Goal: Ask a question

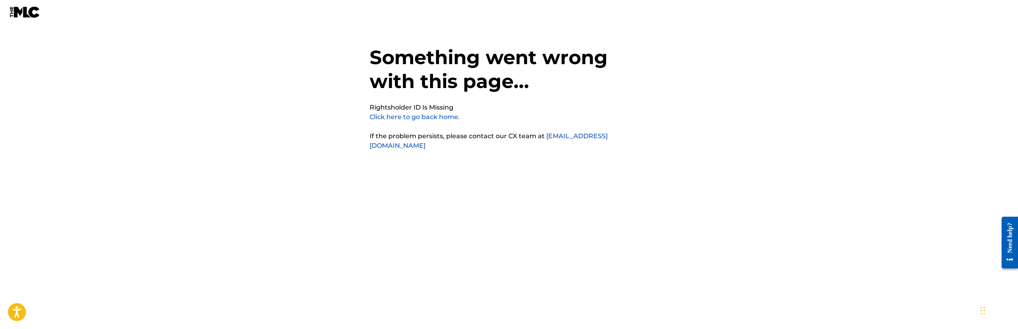
click at [419, 119] on link "Click here to go back home." at bounding box center [415, 117] width 90 height 8
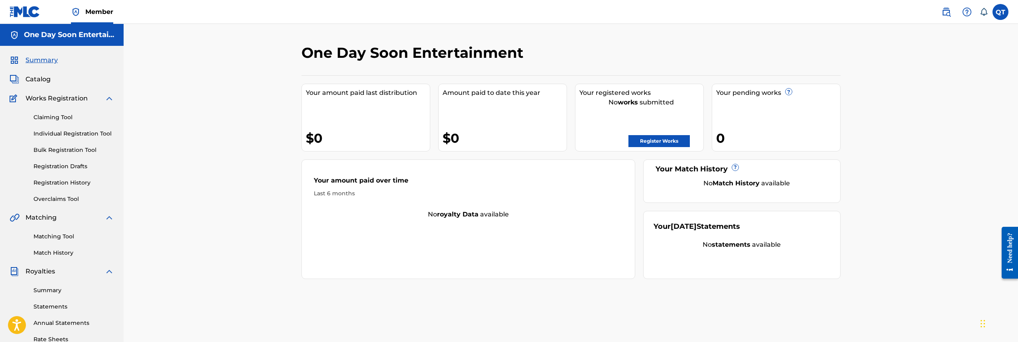
click at [999, 14] on label at bounding box center [1000, 12] width 16 height 16
click at [1000, 12] on input "QT Quentin Thomas isaiahqthomas@gmail.com Notification Preferences Profile Log …" at bounding box center [1000, 12] width 0 height 0
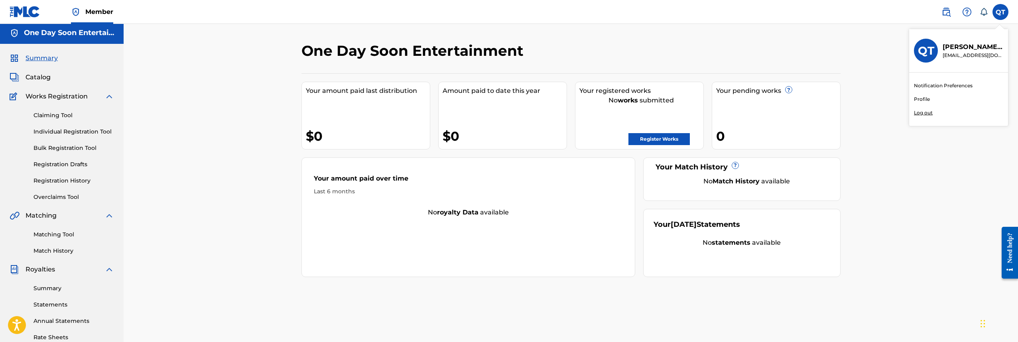
scroll to position [3, 0]
click at [918, 100] on link "Profile" at bounding box center [922, 99] width 16 height 7
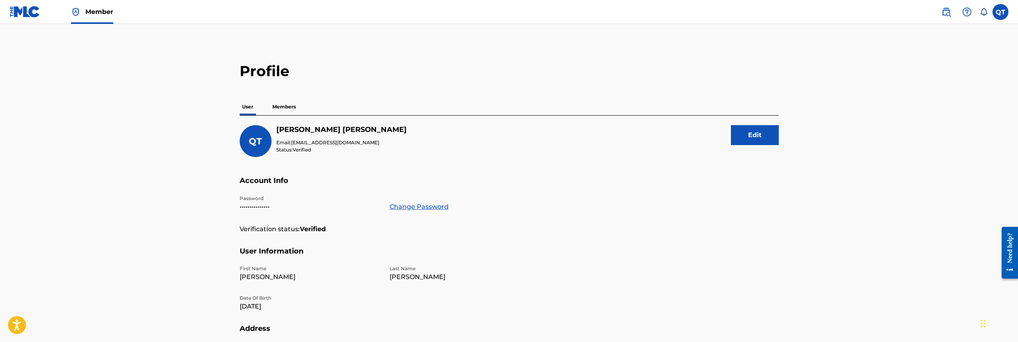
click at [286, 106] on p "Members" at bounding box center [284, 106] width 28 height 17
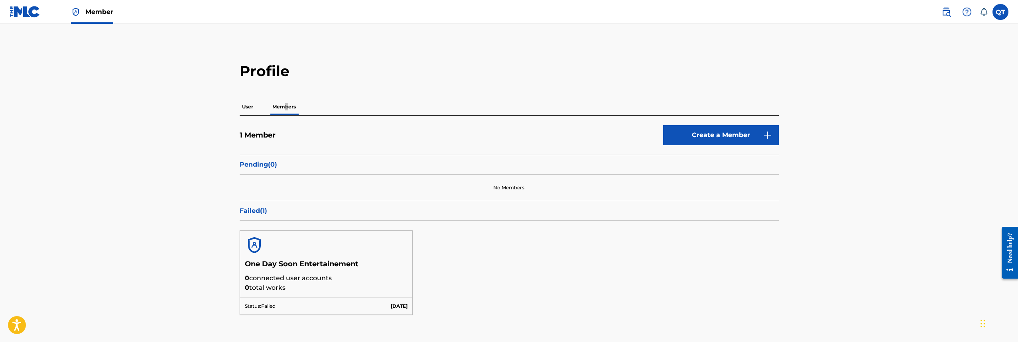
click at [1011, 258] on div "Need help?" at bounding box center [1009, 248] width 11 height 30
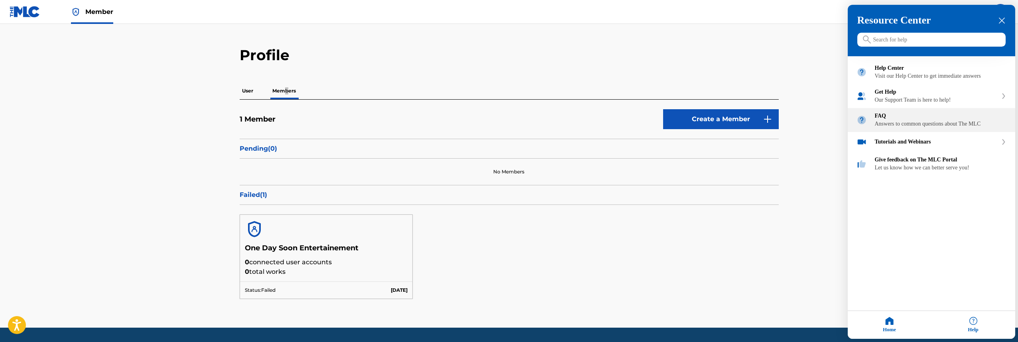
scroll to position [20, 0]
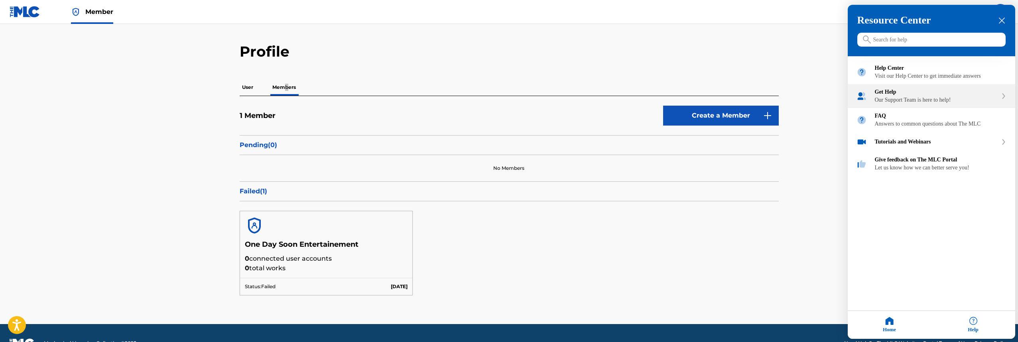
click at [896, 104] on div "Our Support Team is here to help!" at bounding box center [936, 100] width 123 height 6
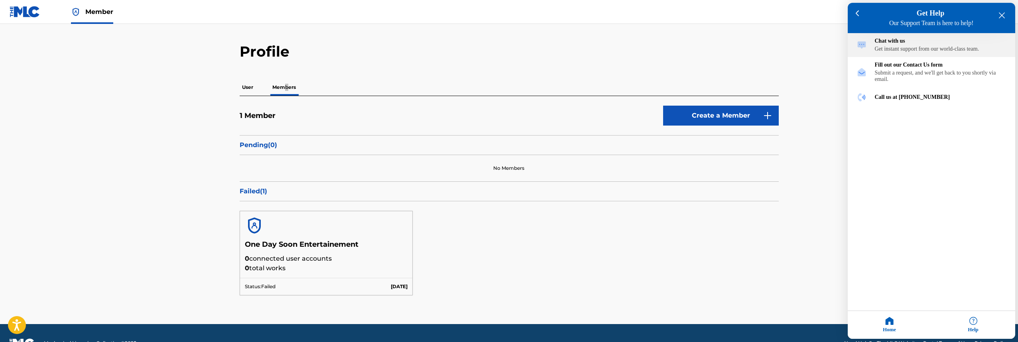
click at [902, 49] on div "Get instant support from our world-class team." at bounding box center [941, 49] width 132 height 6
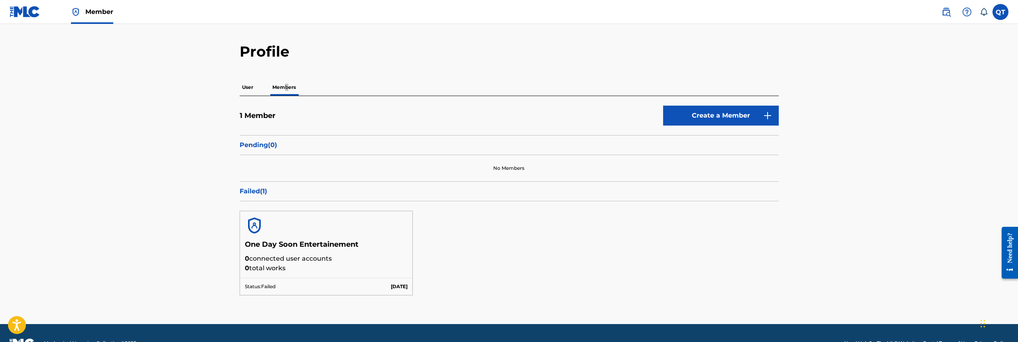
scroll to position [26, 0]
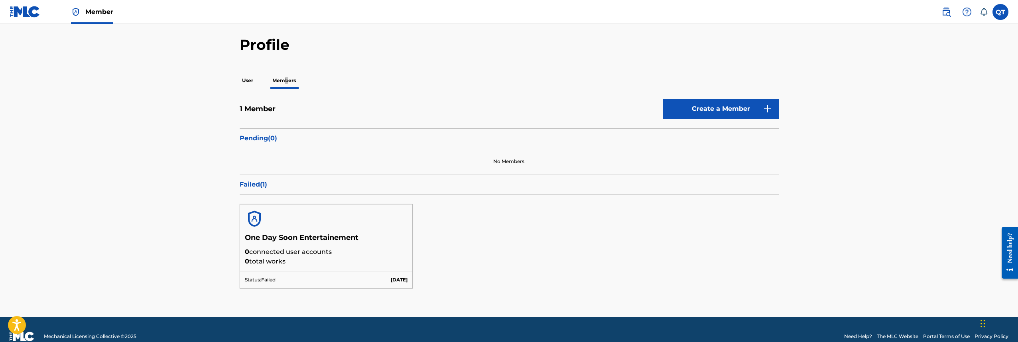
click at [1009, 260] on div "Need help?" at bounding box center [1009, 248] width 11 height 30
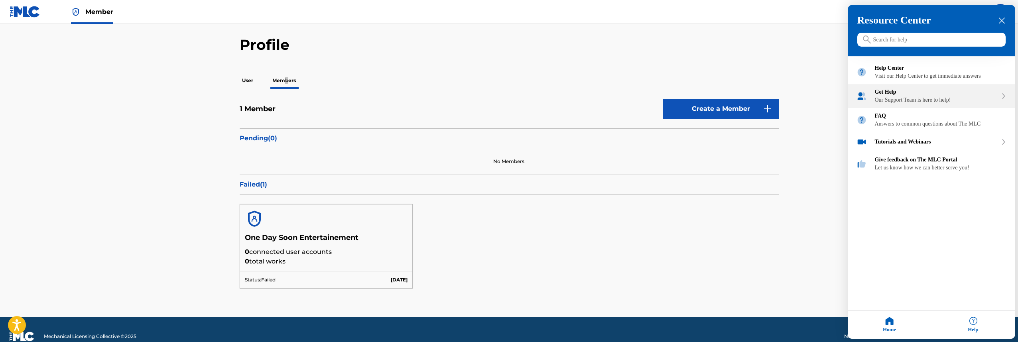
click at [925, 104] on div "Our Support Team is here to help!" at bounding box center [936, 100] width 123 height 6
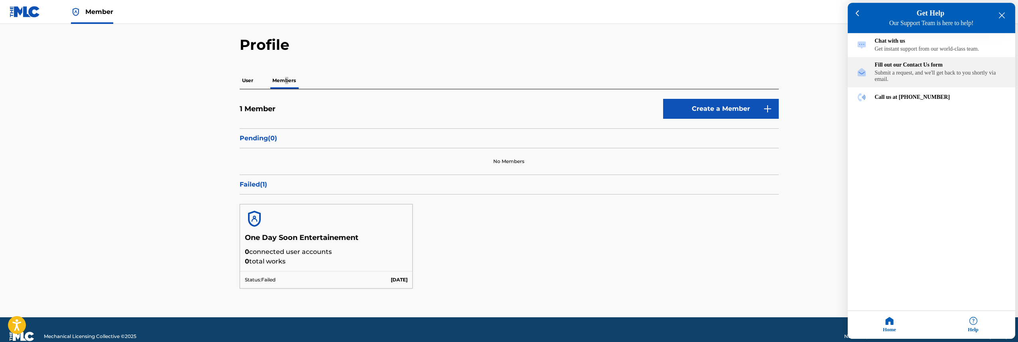
click at [918, 83] on div "Submit a request, and we'll get back to you shortly via email." at bounding box center [941, 76] width 132 height 13
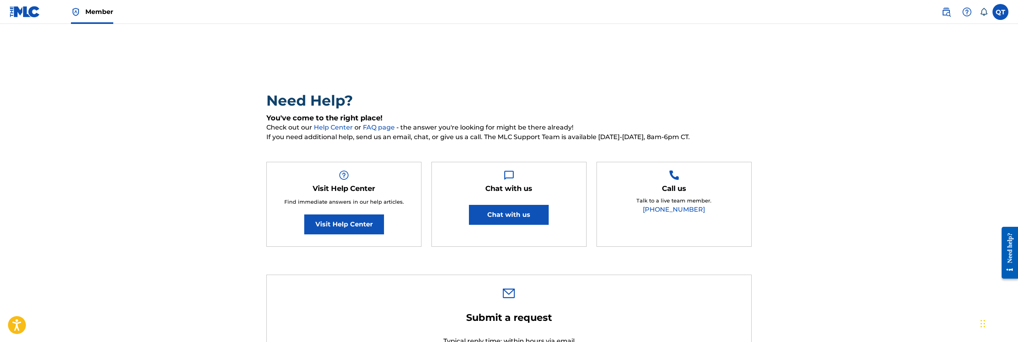
click at [516, 213] on button "Chat with us" at bounding box center [509, 215] width 80 height 20
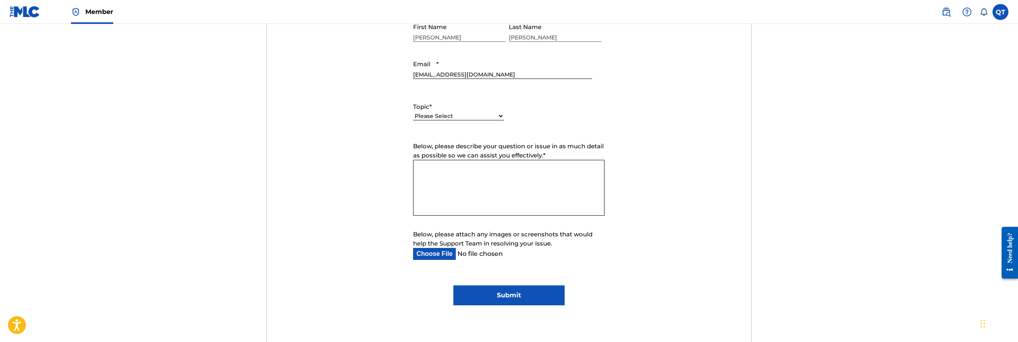
scroll to position [342, 0]
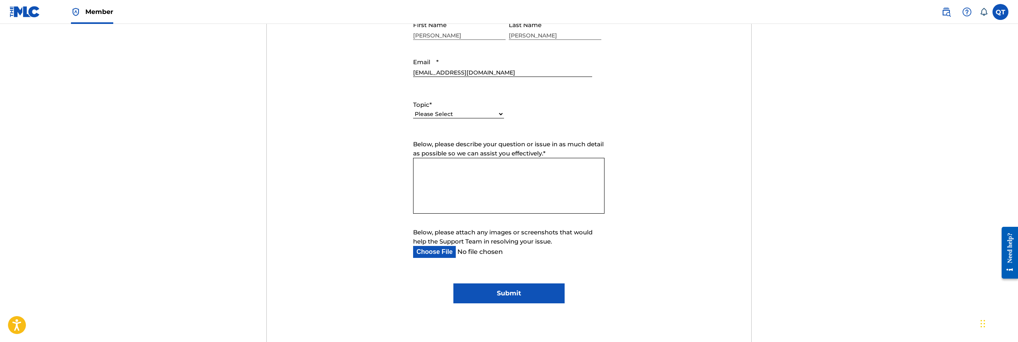
select select "I need help with my account"
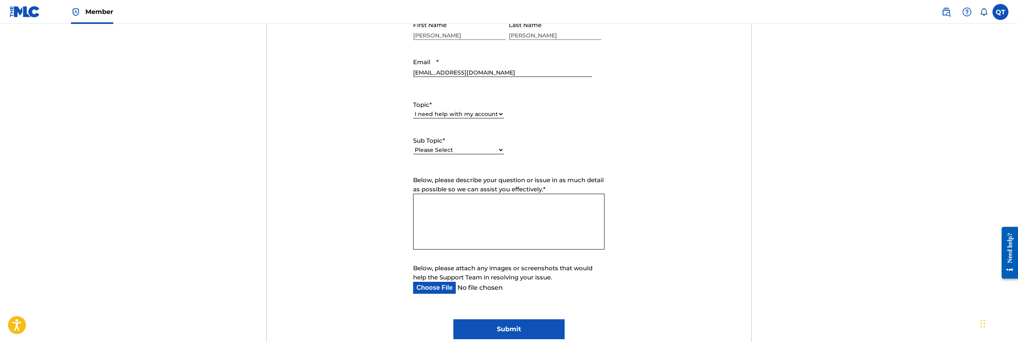
click at [498, 168] on form "Submit a request Typical reply time: within hours via email First Name [PERSON_…" at bounding box center [509, 154] width 484 height 369
click at [490, 205] on textarea "Below, please describe your question or issue in as much detail as possible so …" at bounding box center [508, 222] width 191 height 56
type textarea "Y"
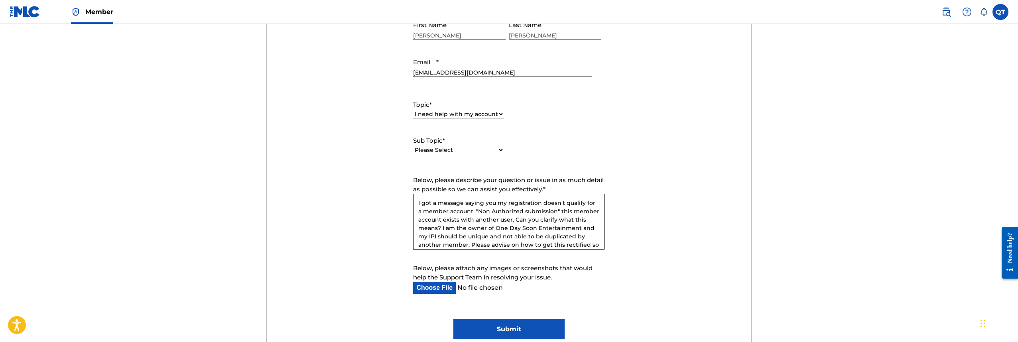
scroll to position [8, 0]
type textarea "I got a message saying you my registration doesn't qualify for a member account…"
select select "I need help with my Member account"
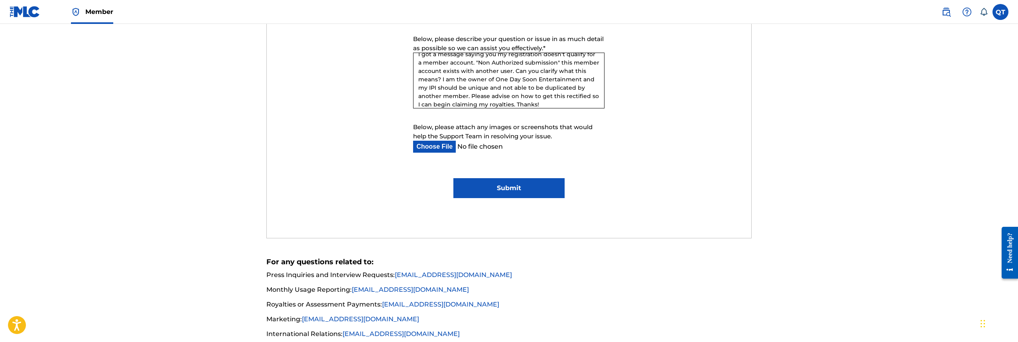
scroll to position [500, 0]
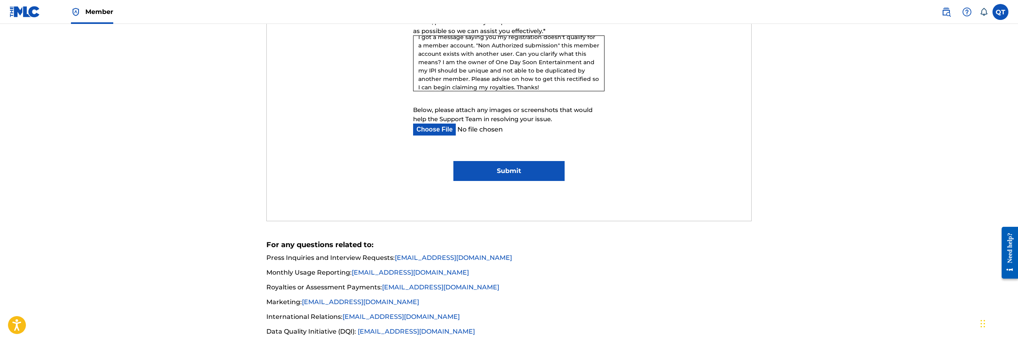
click at [520, 171] on input "Submit" at bounding box center [508, 171] width 111 height 20
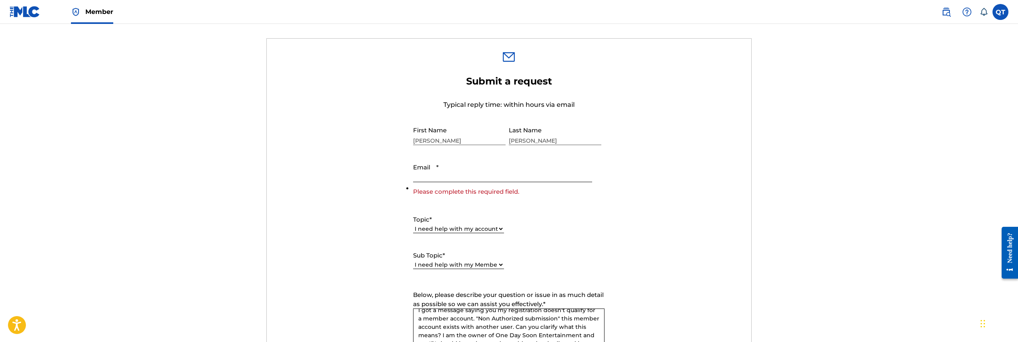
scroll to position [253, 0]
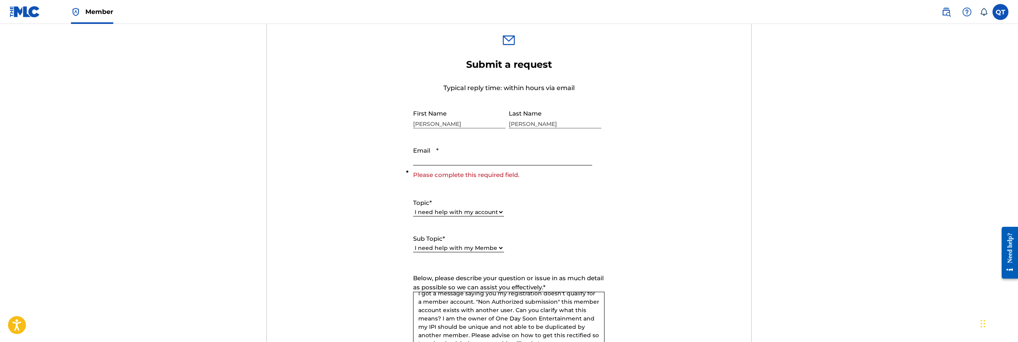
click at [502, 163] on input "Email *" at bounding box center [502, 154] width 179 height 23
click at [510, 159] on input "Email *" at bounding box center [502, 154] width 179 height 23
type input "[EMAIL_ADDRESS][DOMAIN_NAME]"
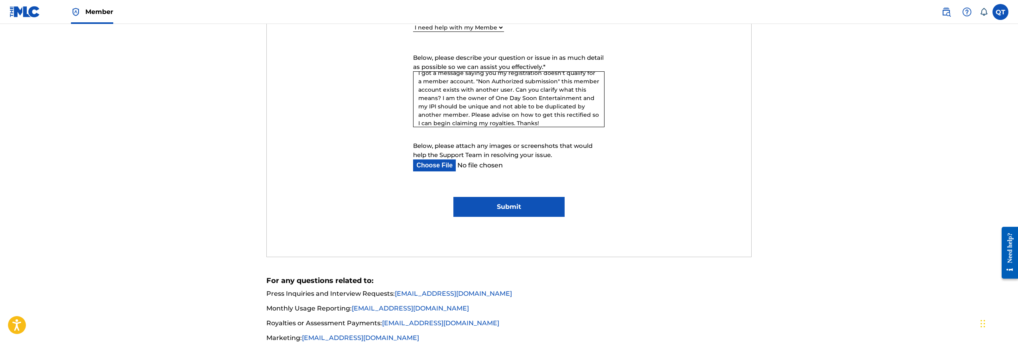
scroll to position [478, 0]
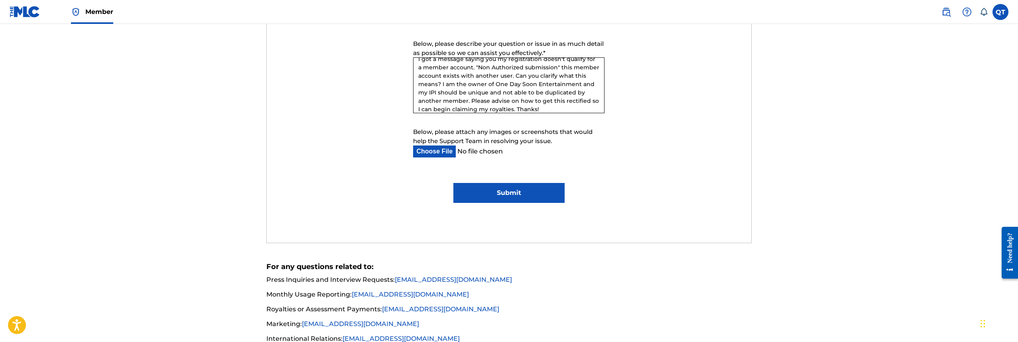
click at [510, 191] on input "Submit" at bounding box center [508, 193] width 111 height 20
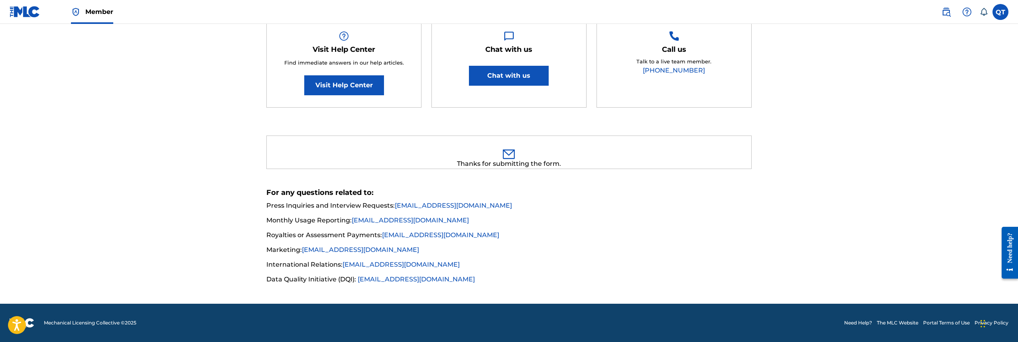
scroll to position [138, 0]
